Goal: Find specific fact: Find specific fact

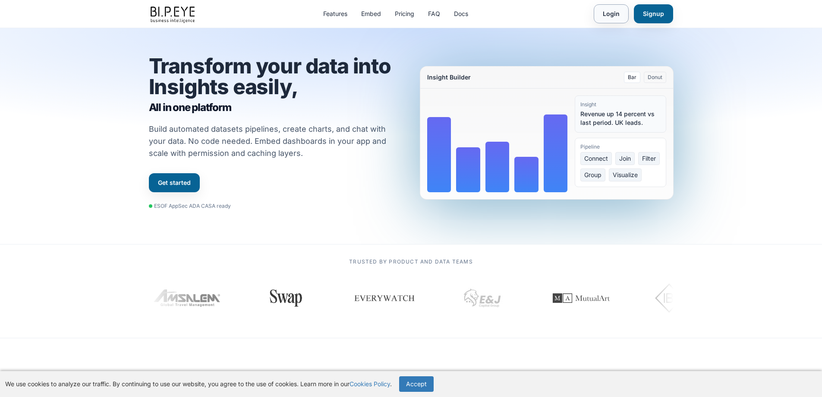
click at [619, 14] on link "Login" at bounding box center [611, 13] width 35 height 19
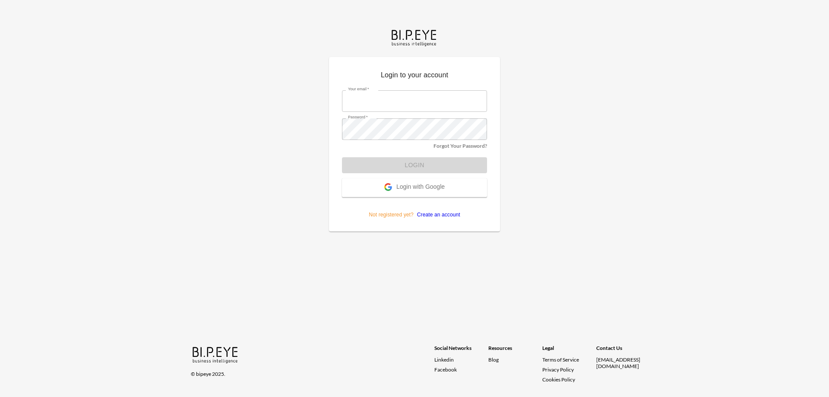
type input "dime@mutualart.com"
click at [431, 162] on form "Your email   * dime@mutualart.com Your email   * Password   * Password   * Forg…" at bounding box center [414, 151] width 145 height 135
click at [410, 163] on button "Login" at bounding box center [414, 165] width 145 height 16
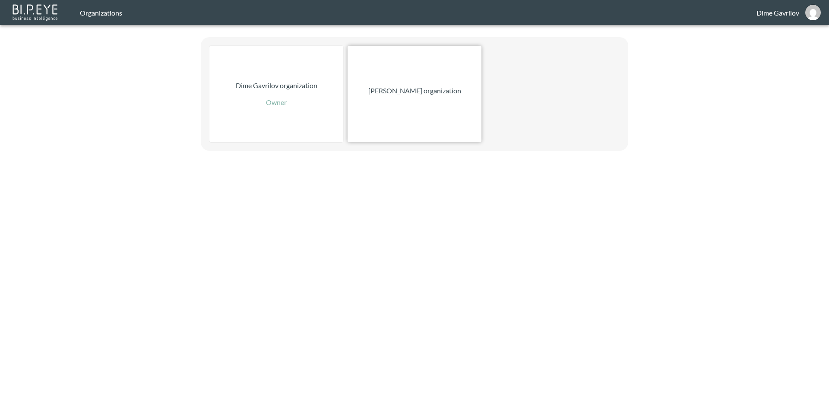
click at [400, 88] on p "Nadia Senft organization" at bounding box center [414, 90] width 93 height 10
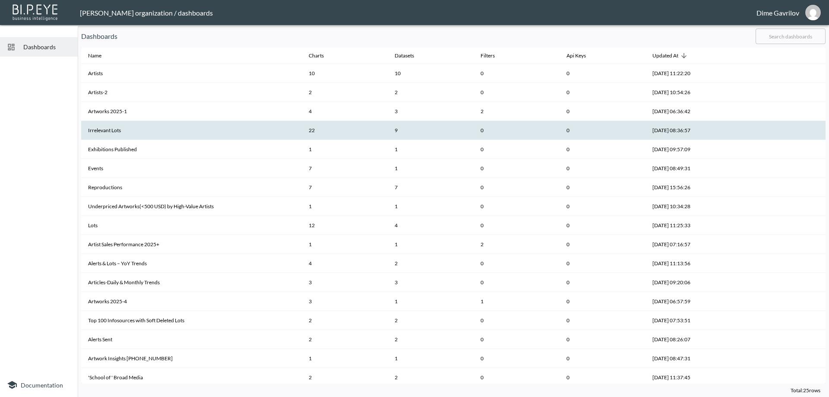
click at [154, 129] on th "Irrelevant Lots" at bounding box center [191, 130] width 221 height 19
click at [133, 129] on th "Irrelevant Lots" at bounding box center [191, 130] width 221 height 19
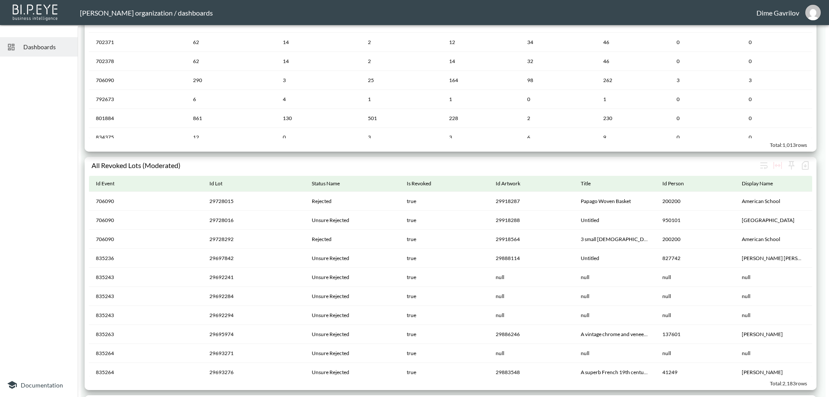
scroll to position [1036, 0]
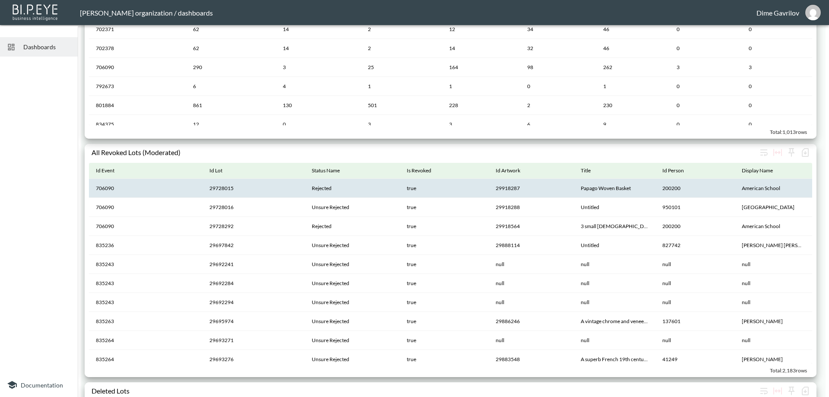
click at [669, 189] on th "200200" at bounding box center [694, 188] width 79 height 19
copy th "200200"
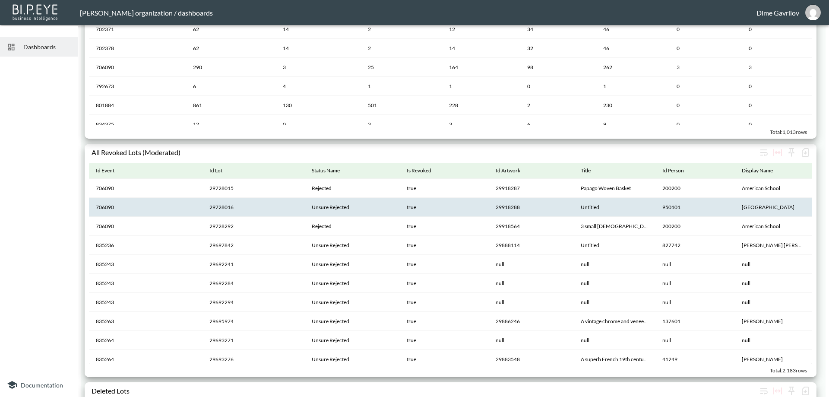
click at [673, 207] on th "950101" at bounding box center [694, 207] width 79 height 19
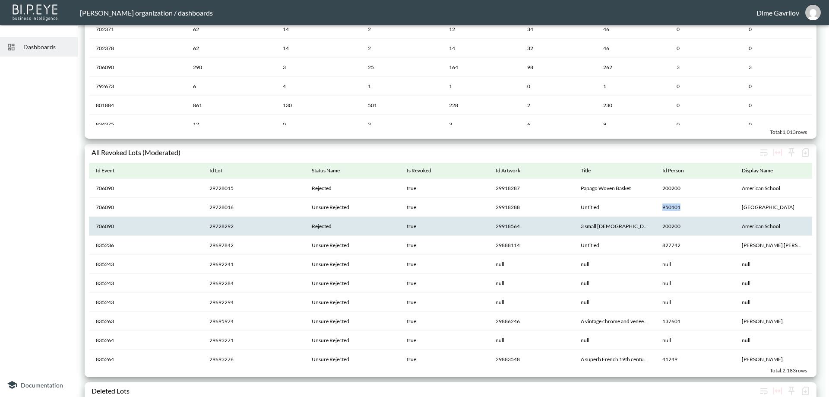
copy th "950101"
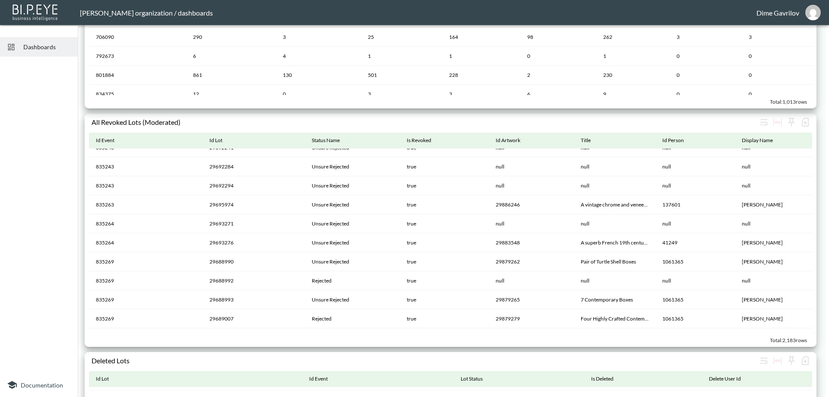
scroll to position [893, 0]
